Goal: Task Accomplishment & Management: Manage account settings

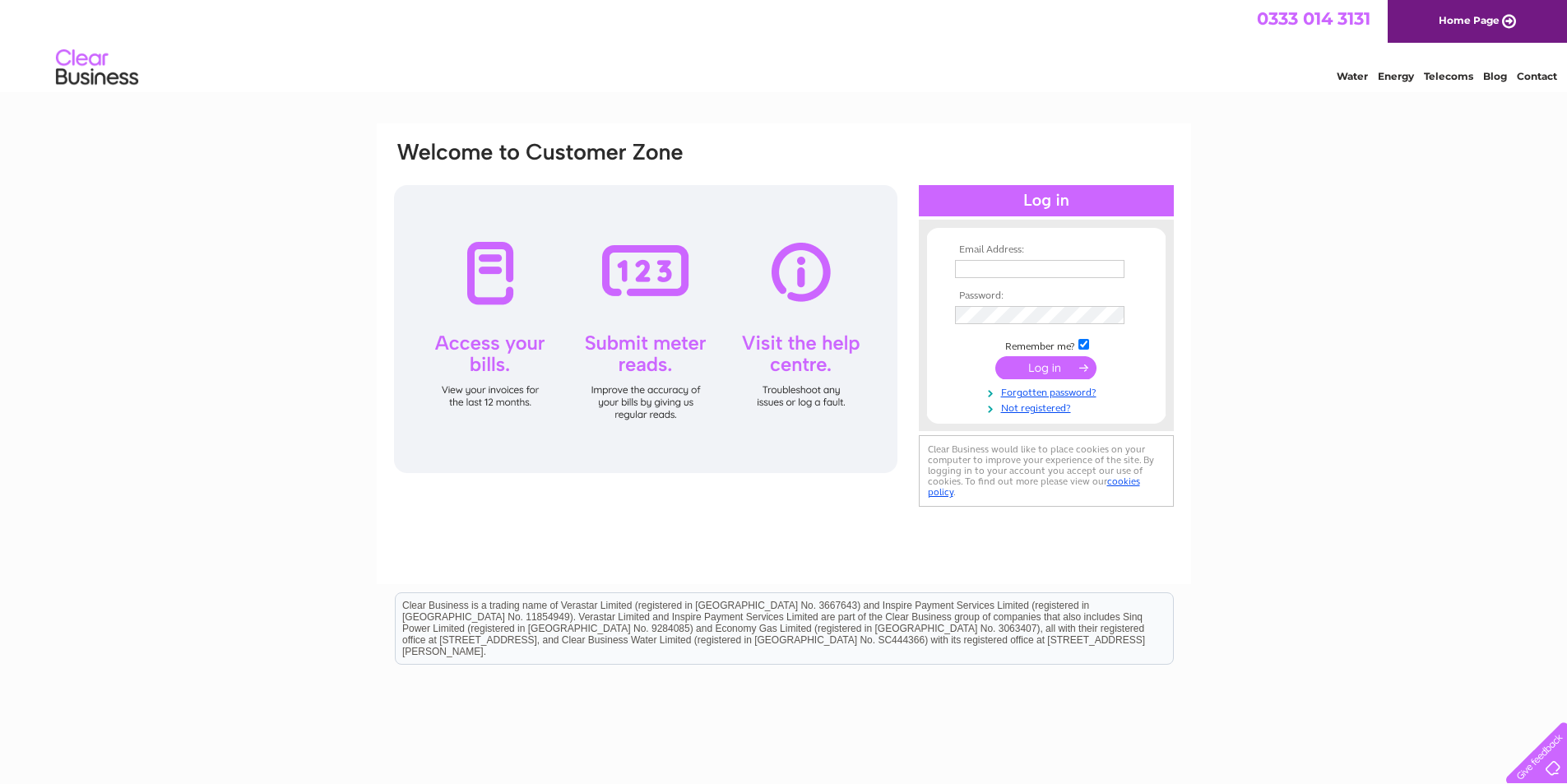
type input "[EMAIL_ADDRESS][DOMAIN_NAME]"
click at [1054, 364] on input "submit" at bounding box center [1045, 367] width 101 height 23
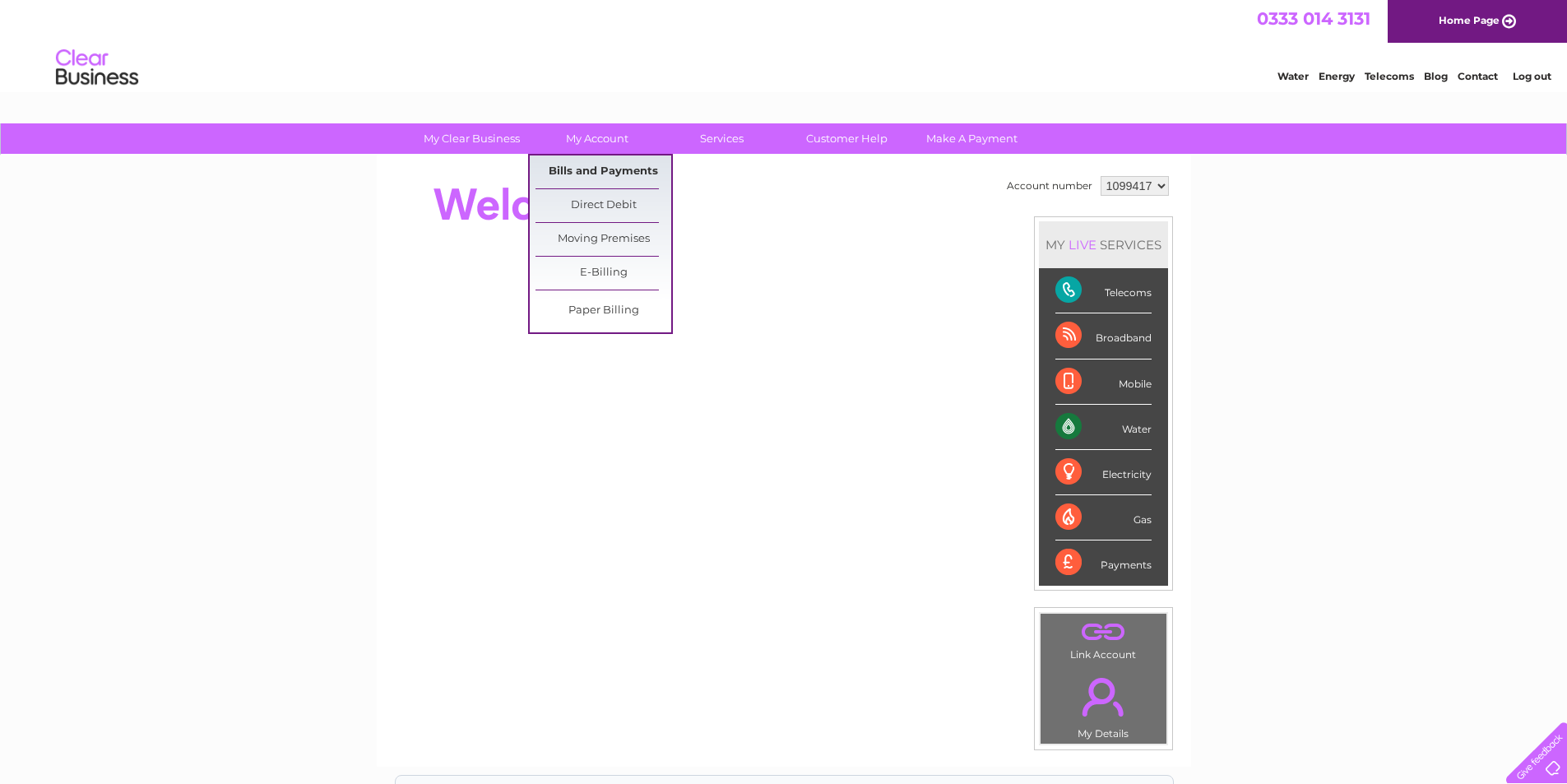
click at [598, 166] on link "Bills and Payments" at bounding box center [603, 172] width 136 height 33
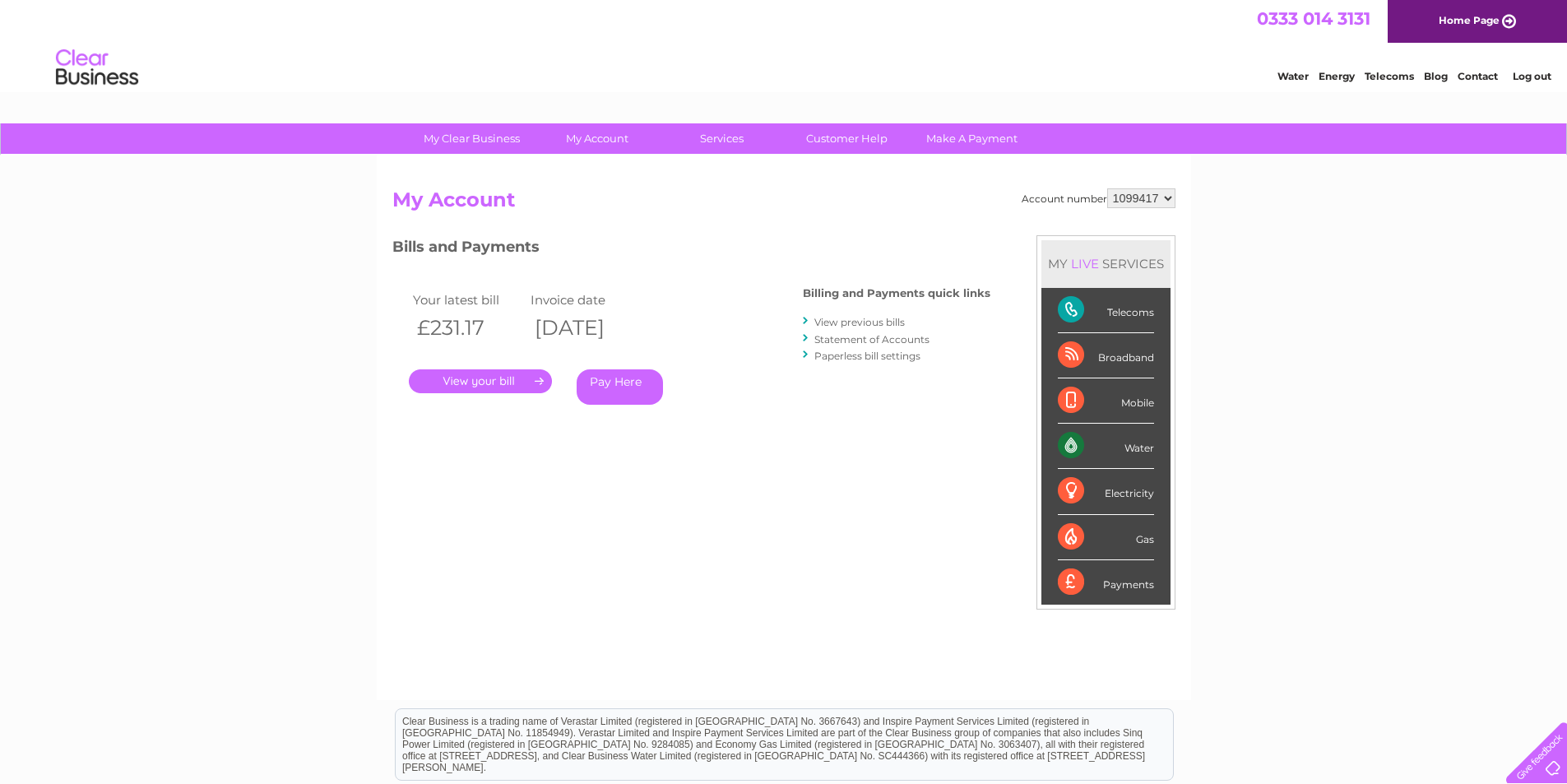
click at [536, 378] on link "." at bounding box center [480, 381] width 143 height 24
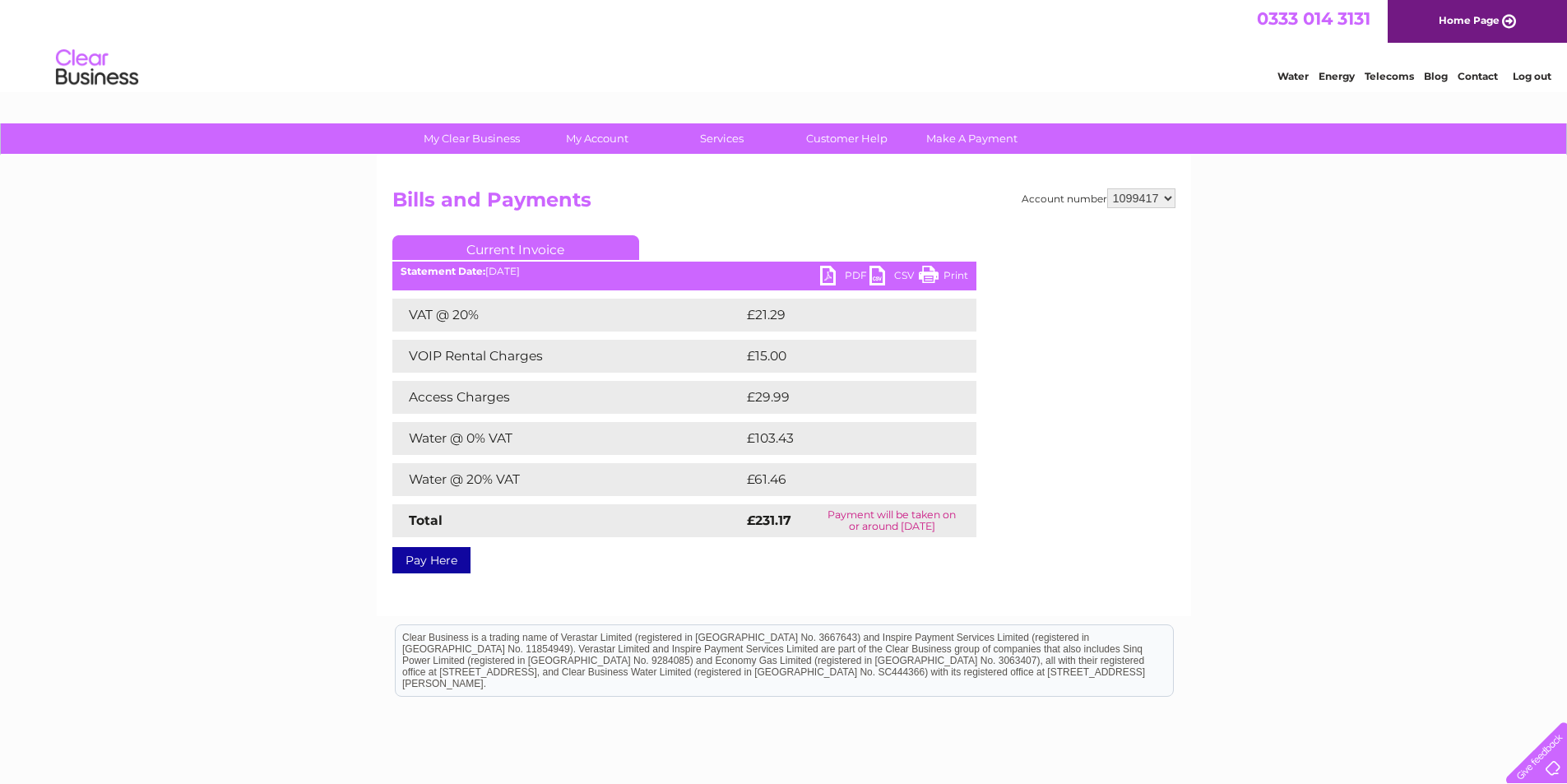
drag, startPoint x: 933, startPoint y: 274, endPoint x: 1157, endPoint y: 18, distance: 340.2
click at [933, 274] on link "Print" at bounding box center [943, 278] width 49 height 24
click at [825, 276] on link "PDF" at bounding box center [845, 278] width 49 height 24
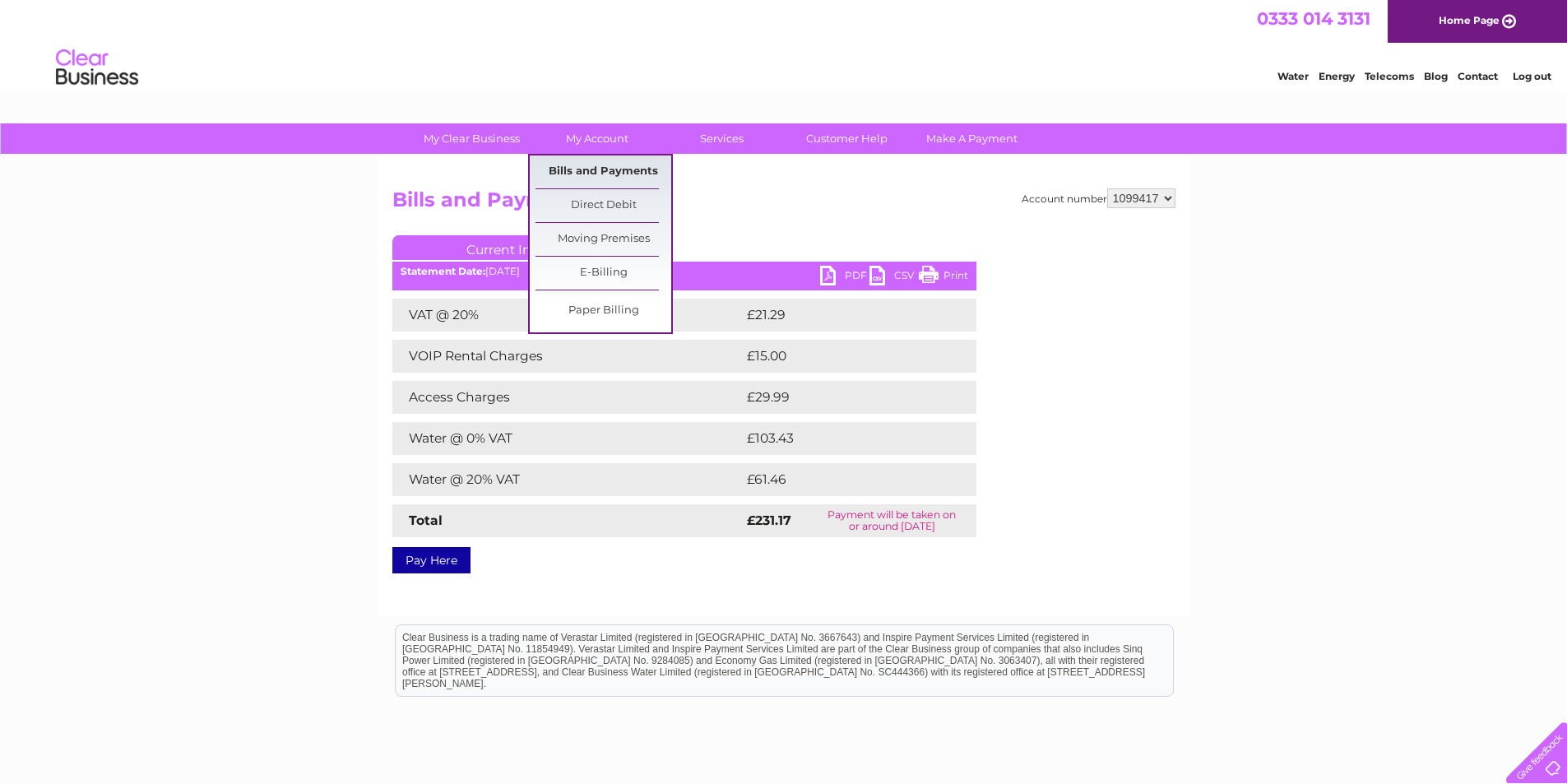
click at [592, 170] on link "Bills and Payments" at bounding box center [603, 172] width 136 height 33
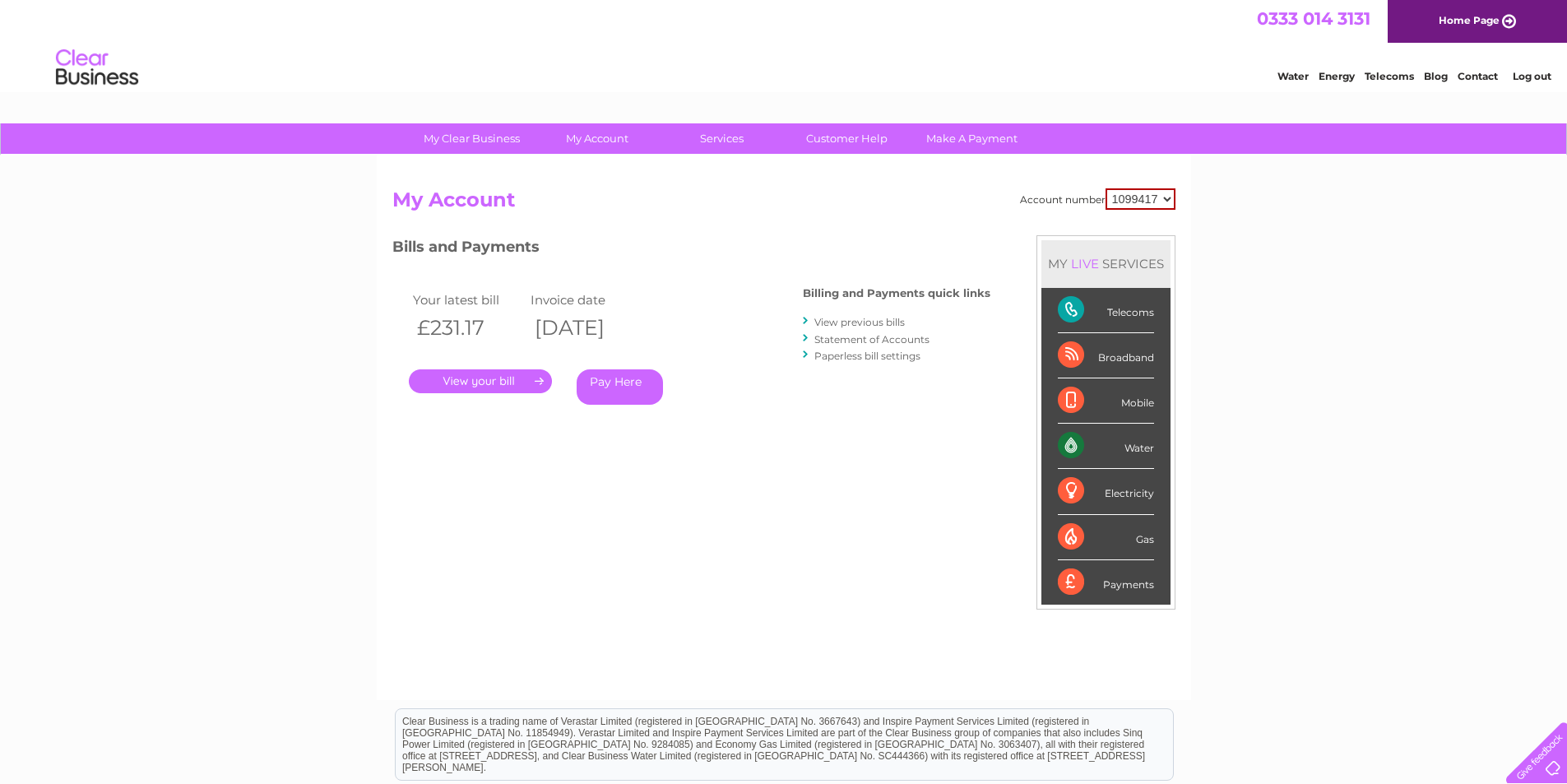
click at [859, 341] on link "Statement of Accounts" at bounding box center [872, 339] width 116 height 13
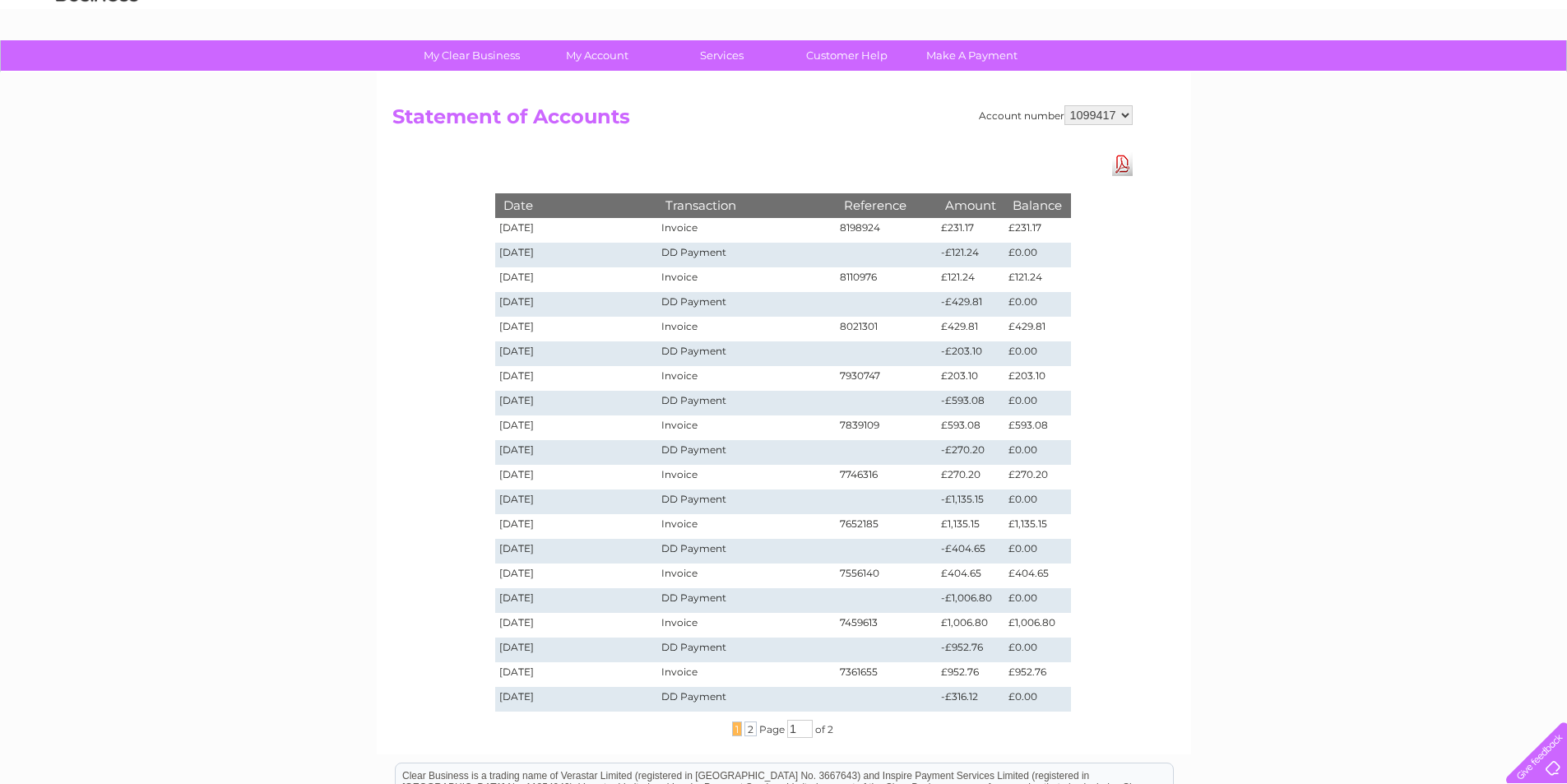
scroll to position [82, 0]
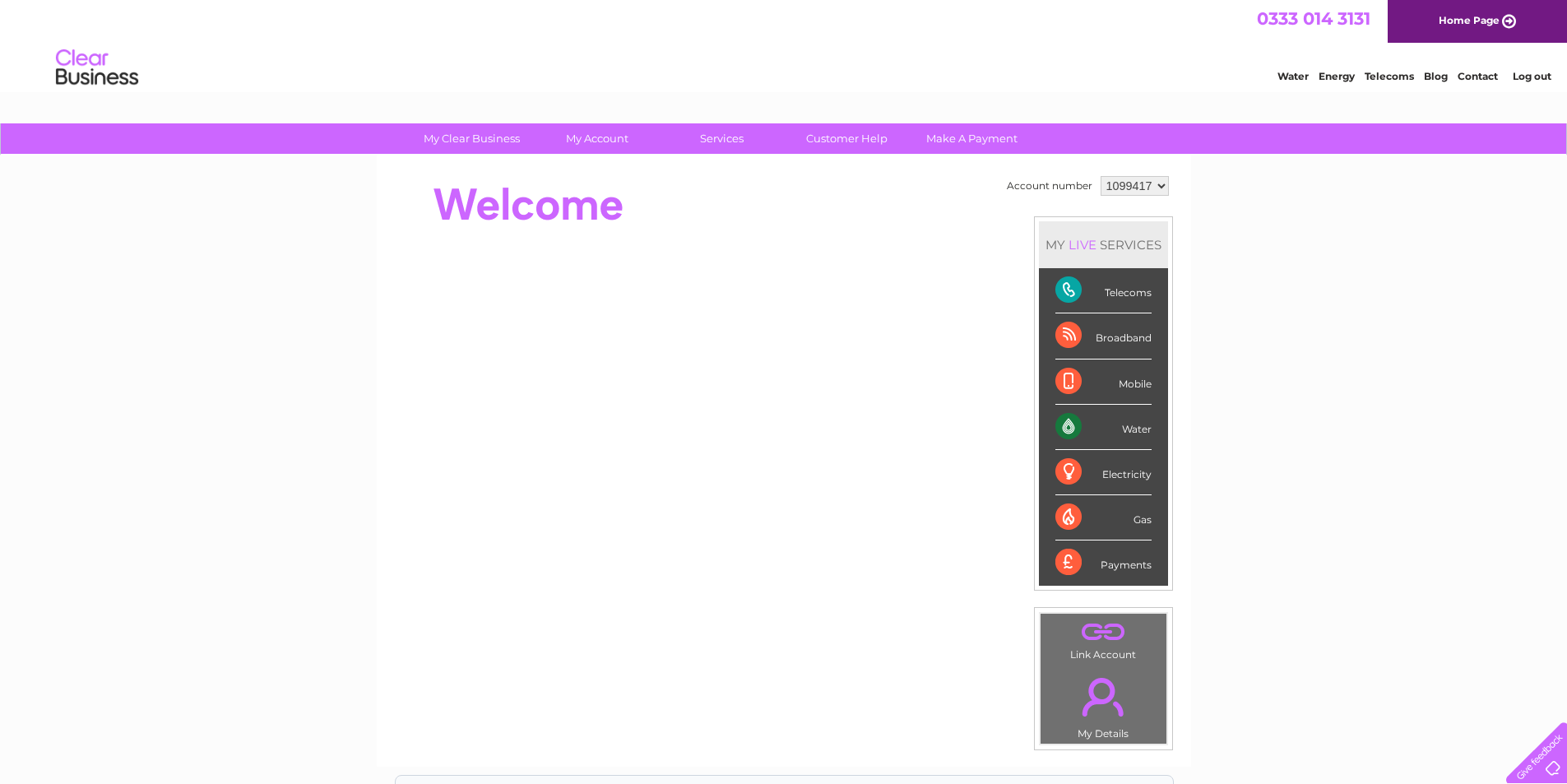
click at [1527, 75] on link "Log out" at bounding box center [1532, 76] width 39 height 13
